Goal: Information Seeking & Learning: Learn about a topic

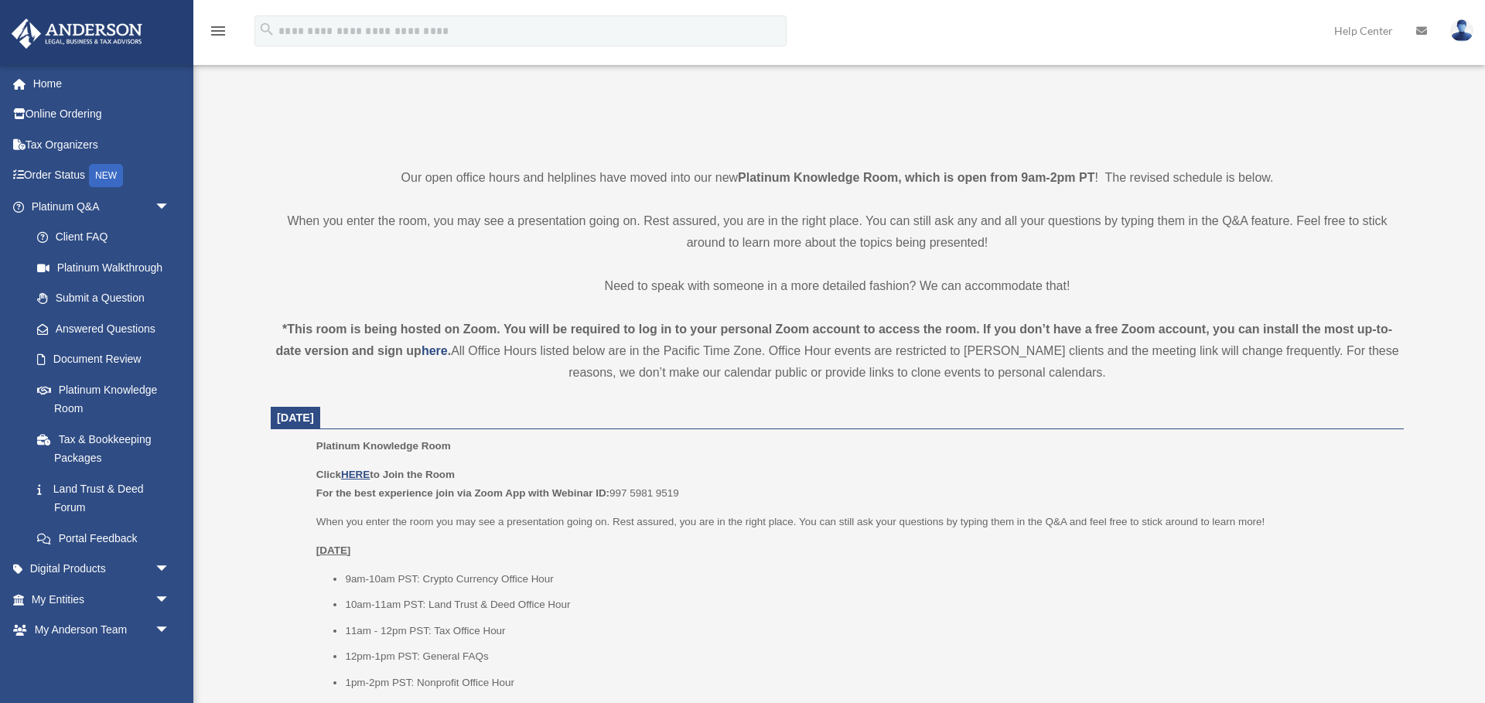
scroll to position [391, 0]
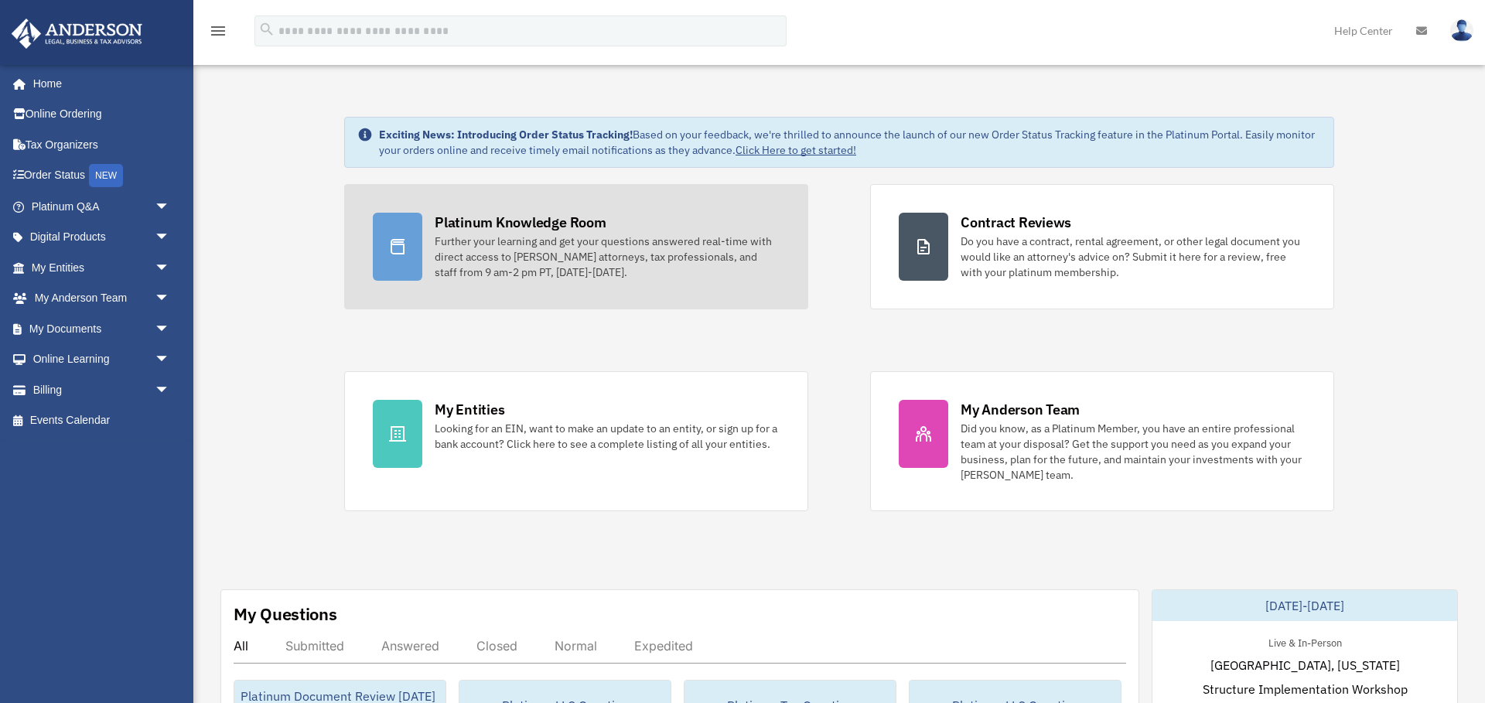
click at [452, 237] on div "Further your learning and get your questions answered real-time with direct acc…" at bounding box center [607, 257] width 345 height 46
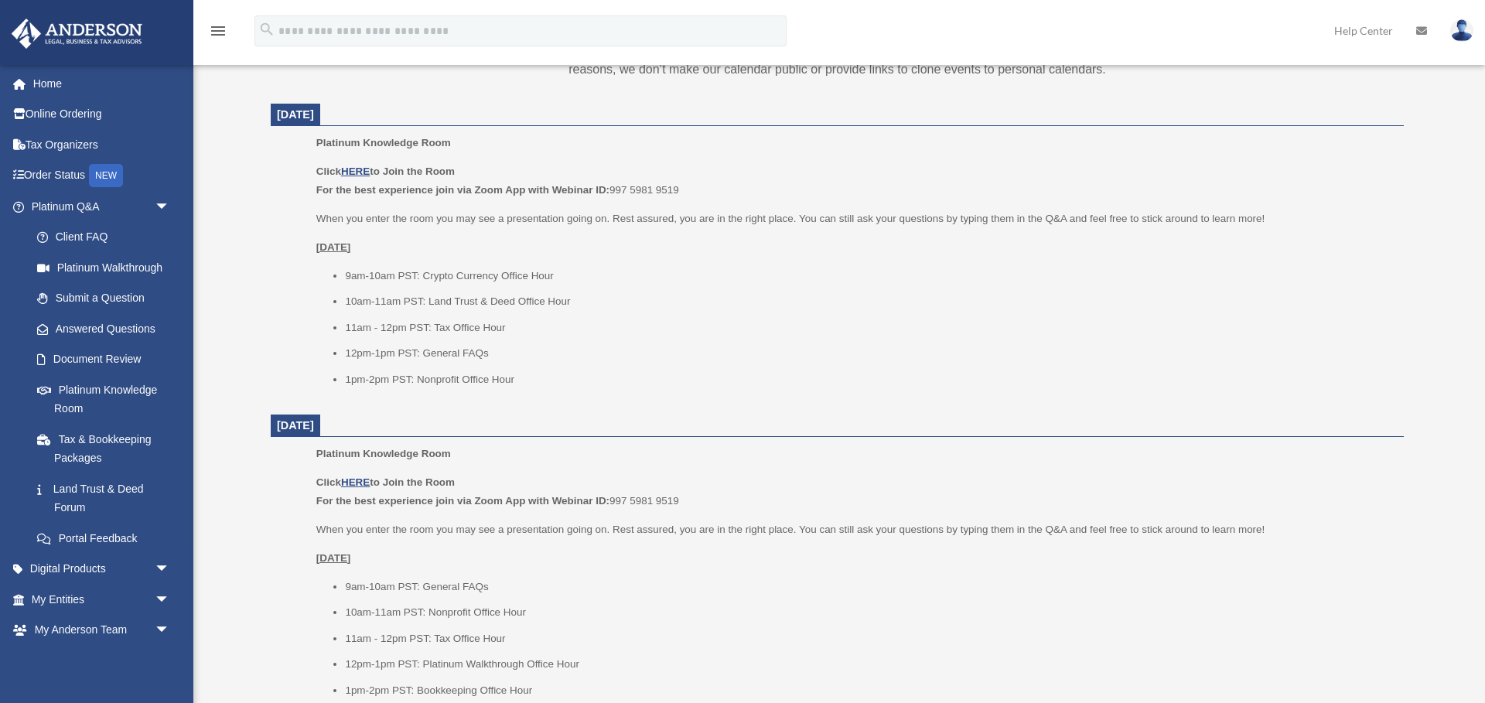
scroll to position [559, 0]
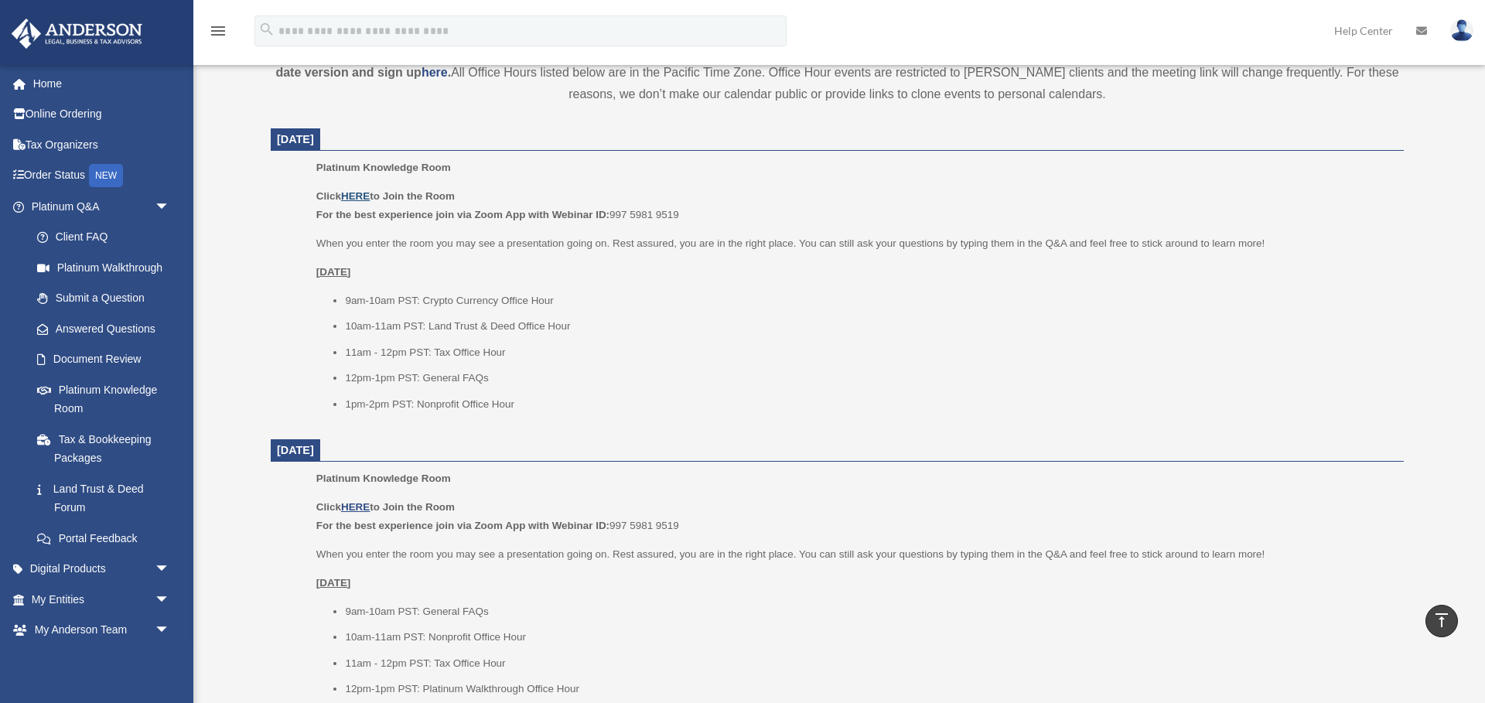
click at [364, 195] on u "HERE" at bounding box center [355, 196] width 29 height 12
